Goal: Download file/media

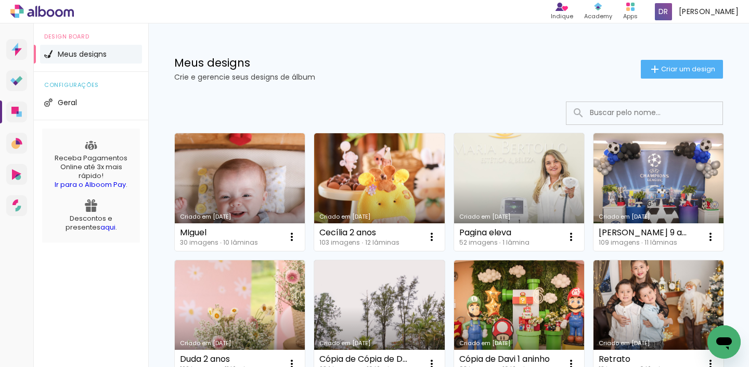
click at [263, 183] on link "Criado em [DATE]" at bounding box center [240, 192] width 130 height 118
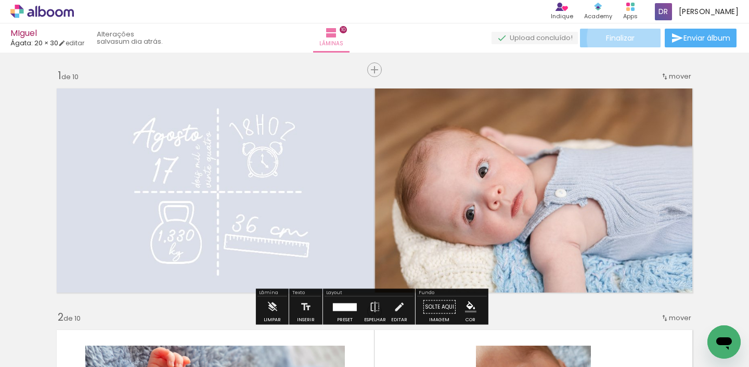
click at [633, 38] on paper-button "Finalizar" at bounding box center [620, 38] width 81 height 19
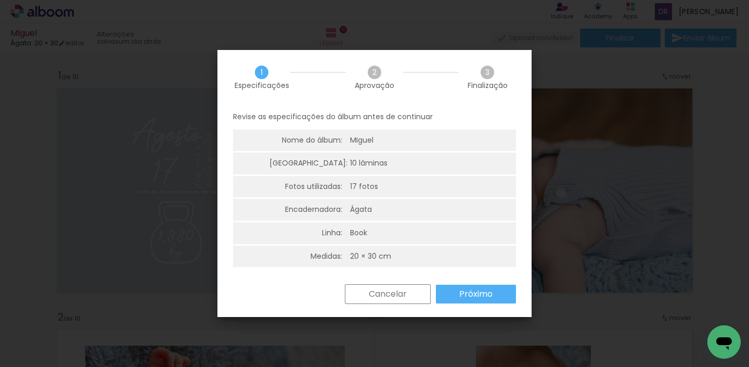
click at [0, 0] on slot "Próximo" at bounding box center [0, 0] width 0 height 0
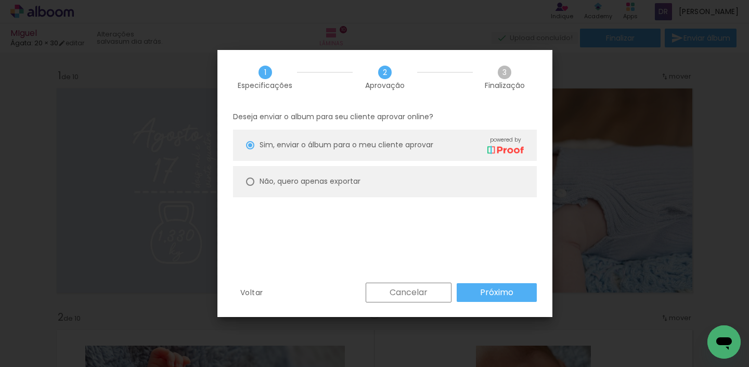
click at [256, 180] on paper-radio-button "Não, quero apenas exportar" at bounding box center [385, 181] width 304 height 31
type paper-radio-button "on"
click at [519, 291] on paper-button "Próximo" at bounding box center [497, 292] width 80 height 19
type input "Alta, 300 DPI"
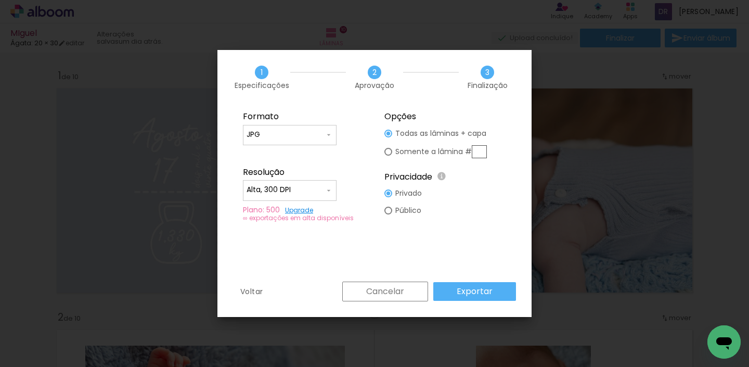
click at [0, 0] on slot "Exportar" at bounding box center [0, 0] width 0 height 0
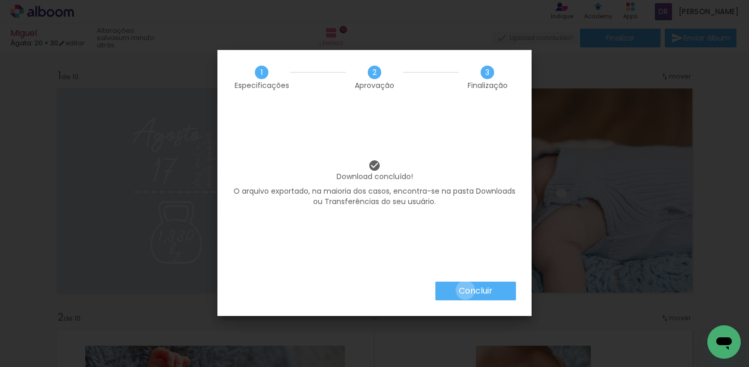
click at [0, 0] on slot "Concluir" at bounding box center [0, 0] width 0 height 0
